Goal: Entertainment & Leisure: Consume media (video, audio)

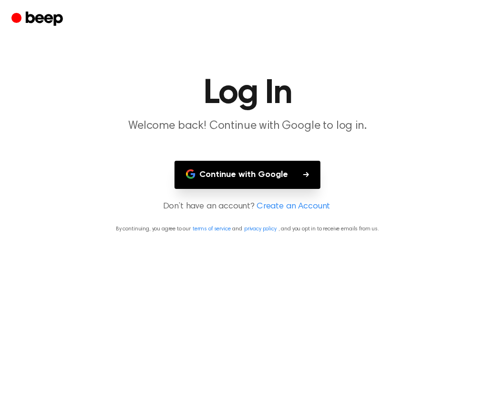
click at [283, 164] on button "Continue with Google" at bounding box center [248, 175] width 146 height 28
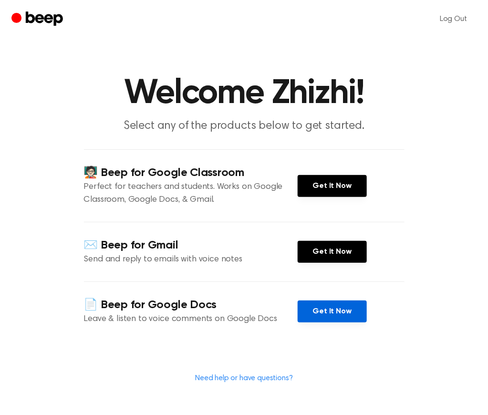
click at [347, 311] on link "Get It Now" at bounding box center [332, 312] width 69 height 22
click at [342, 301] on link "Get It Now" at bounding box center [332, 312] width 69 height 22
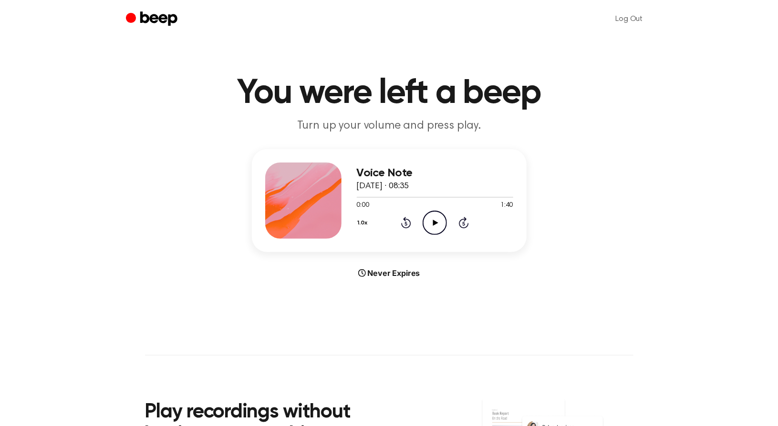
click at [425, 215] on circle at bounding box center [434, 222] width 23 height 23
click at [435, 221] on icon at bounding box center [435, 223] width 5 height 6
click at [435, 222] on icon at bounding box center [435, 223] width 5 height 6
click at [439, 207] on div "1:08 1:40" at bounding box center [435, 206] width 156 height 10
drag, startPoint x: 376, startPoint y: 201, endPoint x: 334, endPoint y: 201, distance: 42.0
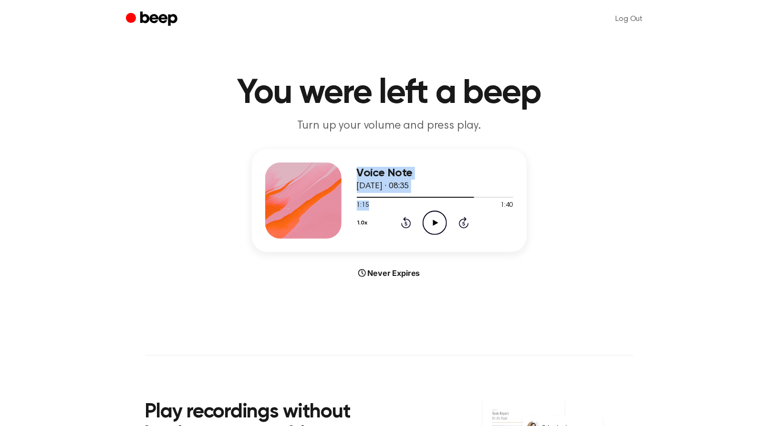
click at [334, 201] on div "Voice Note 3 August 2025 · 08:35 1:15 1:40 Your browser does not support the [o…" at bounding box center [389, 200] width 275 height 103
click at [344, 200] on div "Voice Note 3 August 2025 · 08:35 1:15 1:40 Your browser does not support the [o…" at bounding box center [389, 200] width 275 height 103
click at [365, 194] on div at bounding box center [435, 197] width 156 height 8
click at [360, 195] on span at bounding box center [362, 198] width 8 height 8
click at [412, 226] on div "1.0x Rewind 5 seconds Play Audio Skip 5 seconds" at bounding box center [435, 223] width 156 height 24
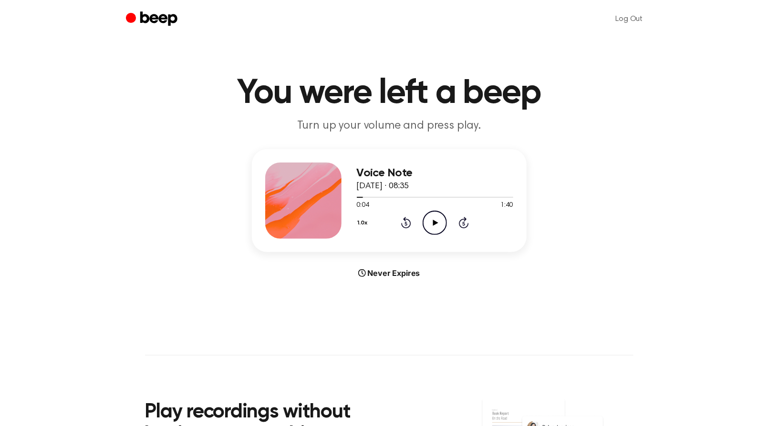
click at [409, 223] on icon "Rewind 5 seconds" at bounding box center [406, 223] width 10 height 12
